Goal: Information Seeking & Learning: Learn about a topic

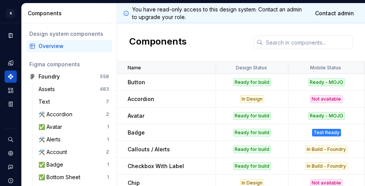
click at [276, 117] on div "Ready for build" at bounding box center [252, 116] width 71 height 8
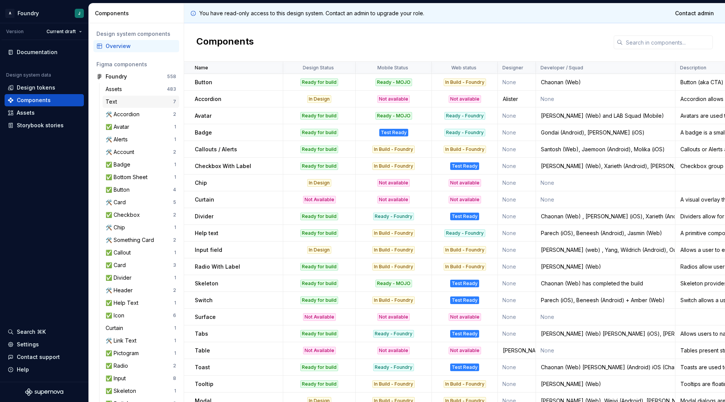
click at [136, 99] on div "Text" at bounding box center [139, 102] width 67 height 8
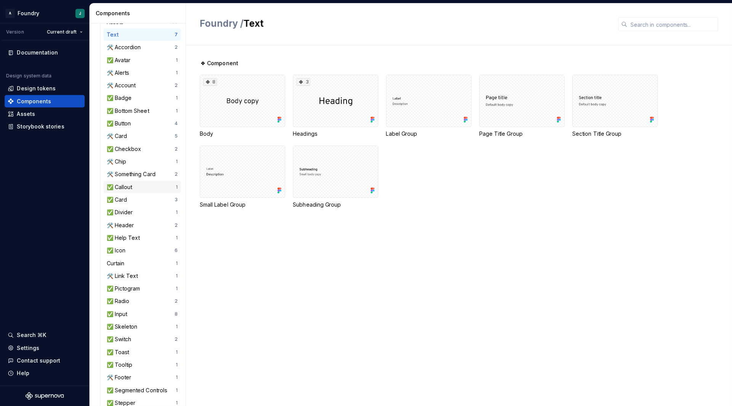
scroll to position [68, 0]
click at [137, 235] on div "✅ Help Text" at bounding box center [124, 235] width 36 height 8
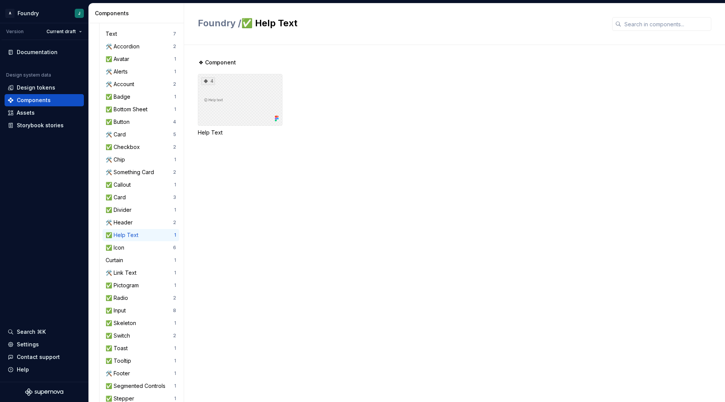
click at [269, 89] on div "4" at bounding box center [240, 100] width 85 height 52
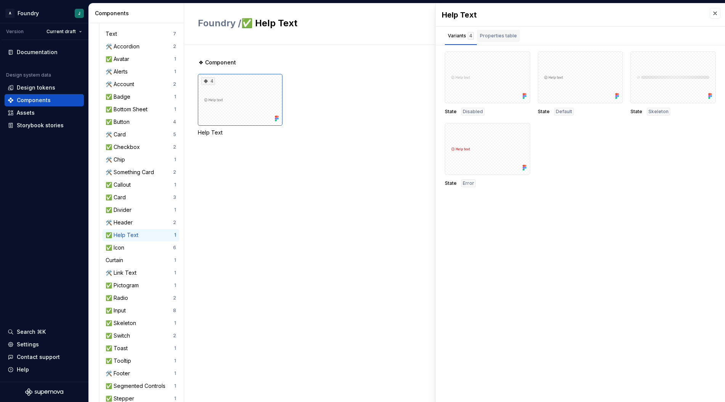
click at [499, 40] on div "Properties table" at bounding box center [498, 36] width 43 height 12
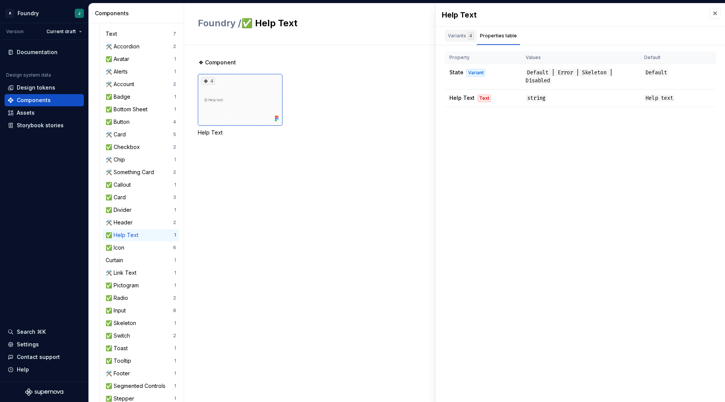
click at [461, 37] on div "Variants 4" at bounding box center [461, 36] width 26 height 8
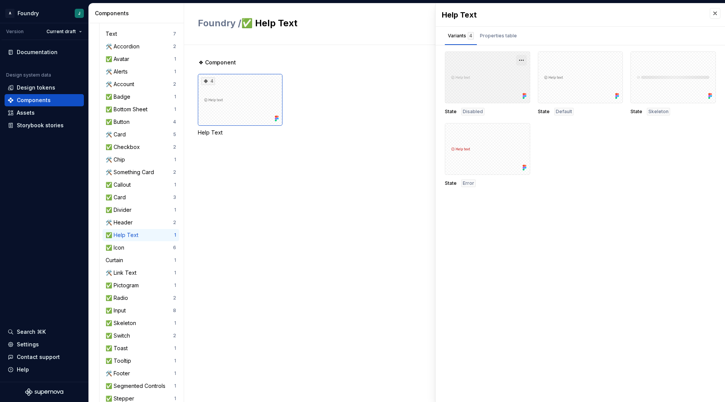
click at [520, 60] on button "button" at bounding box center [521, 60] width 11 height 11
click at [489, 74] on div "Open in [GEOGRAPHIC_DATA]" at bounding box center [497, 82] width 50 height 23
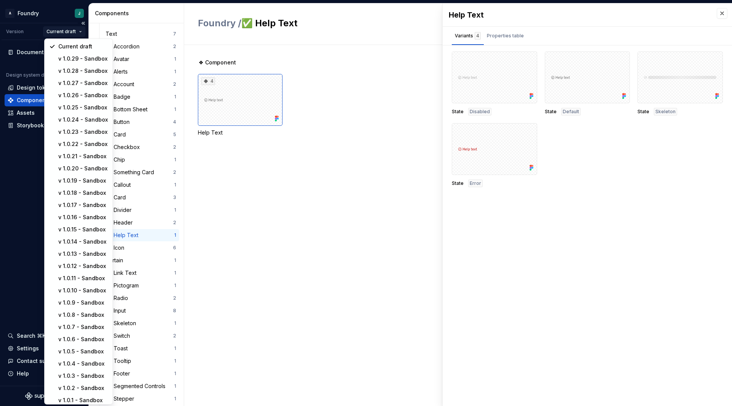
click at [71, 33] on html "A Foundry J Version Current draft Documentation Design system data Design token…" at bounding box center [366, 203] width 732 height 406
click at [77, 48] on div "Current draft" at bounding box center [83, 47] width 50 height 8
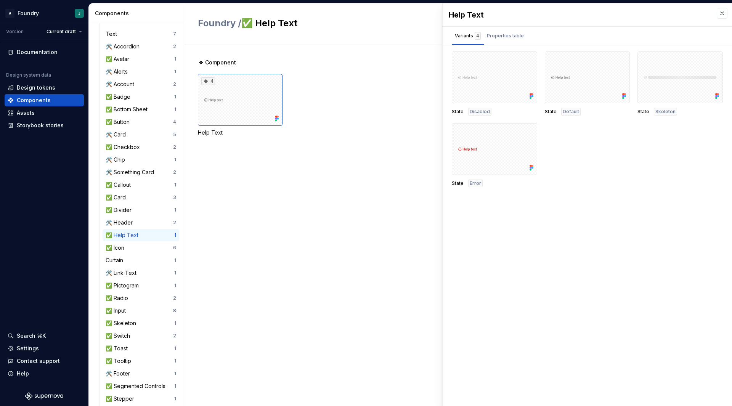
click at [369, 149] on div "❖ Component 4 Help Text" at bounding box center [465, 107] width 534 height 96
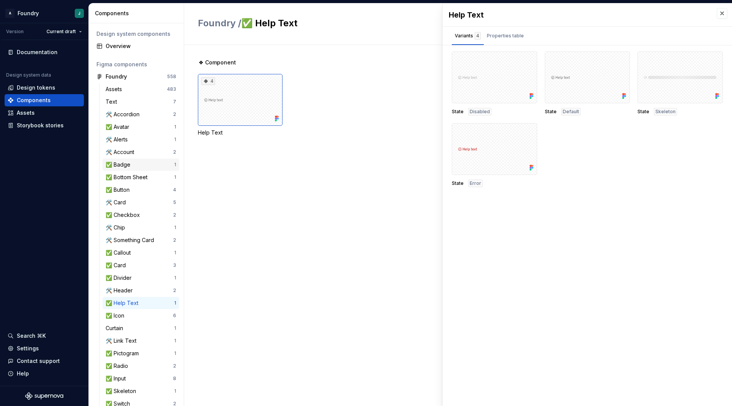
click at [131, 166] on div "✅ Badge" at bounding box center [120, 165] width 28 height 8
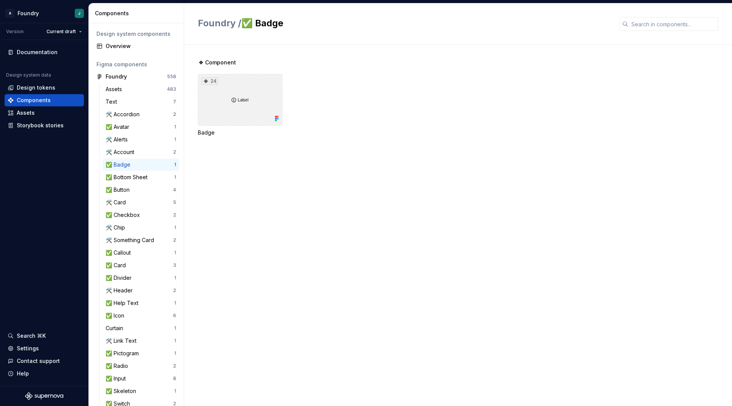
click at [231, 93] on div "24" at bounding box center [240, 100] width 85 height 52
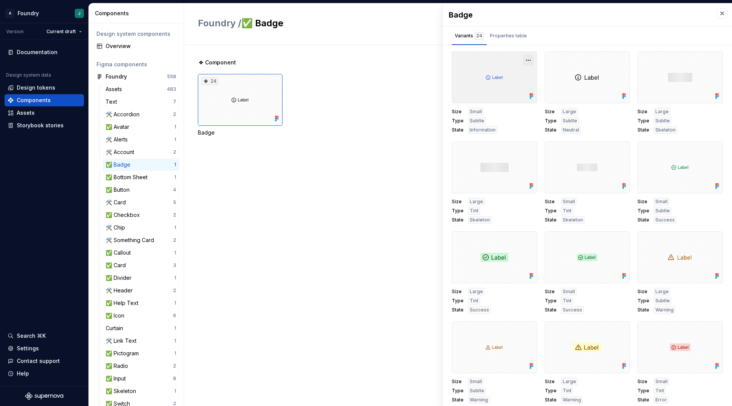
click at [525, 58] on button "button" at bounding box center [528, 60] width 11 height 11
click at [499, 72] on div "Open in [GEOGRAPHIC_DATA]" at bounding box center [500, 82] width 50 height 23
